Goal: Check status

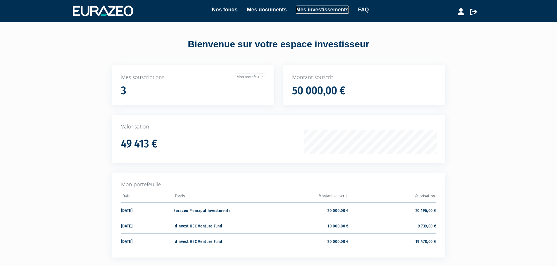
click at [302, 8] on link "Mes investissements" at bounding box center [322, 10] width 53 height 8
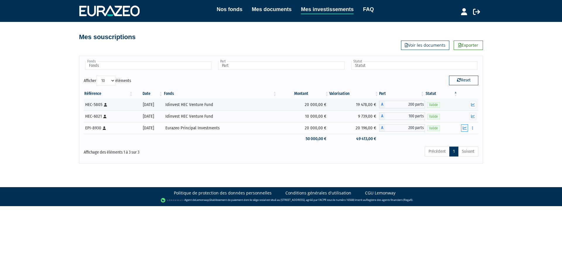
click at [466, 130] on button "button" at bounding box center [464, 128] width 7 height 7
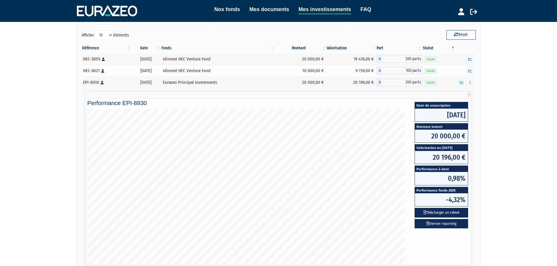
scroll to position [29, 0]
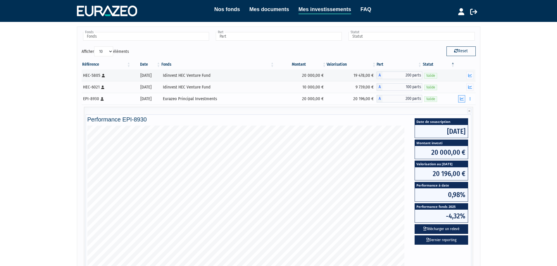
click at [461, 101] on icon "button" at bounding box center [462, 99] width 4 height 4
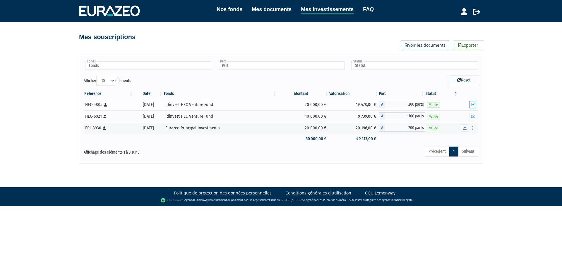
click at [472, 105] on icon "button" at bounding box center [473, 105] width 4 height 4
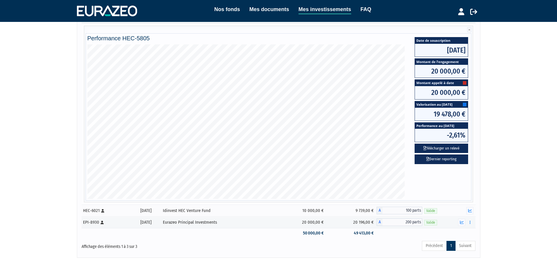
scroll to position [88, 0]
